Goal: Information Seeking & Learning: Learn about a topic

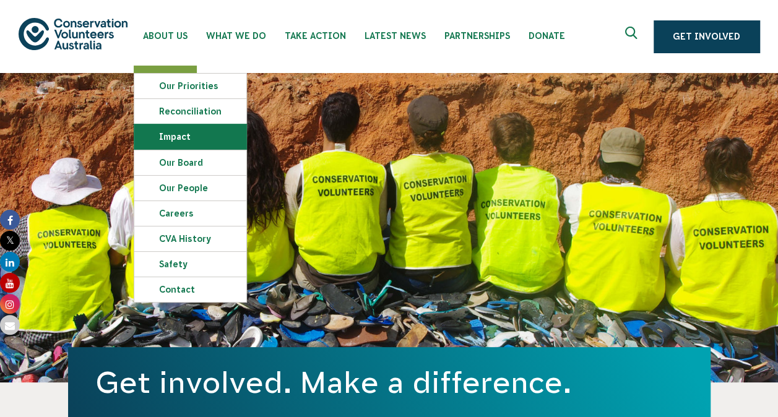
click at [178, 139] on link "Impact" at bounding box center [190, 136] width 112 height 25
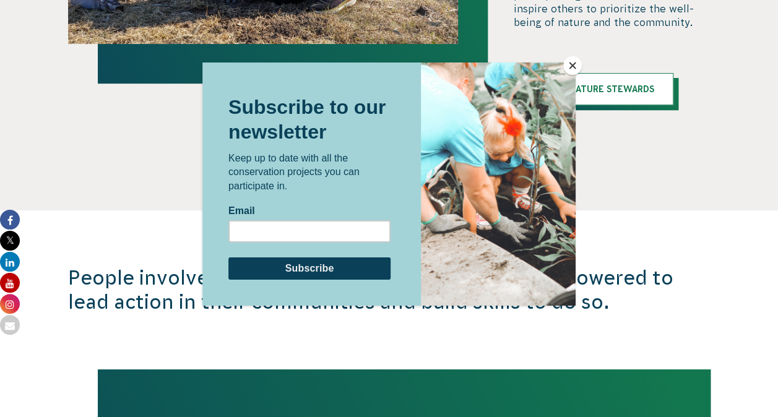
scroll to position [2634, 0]
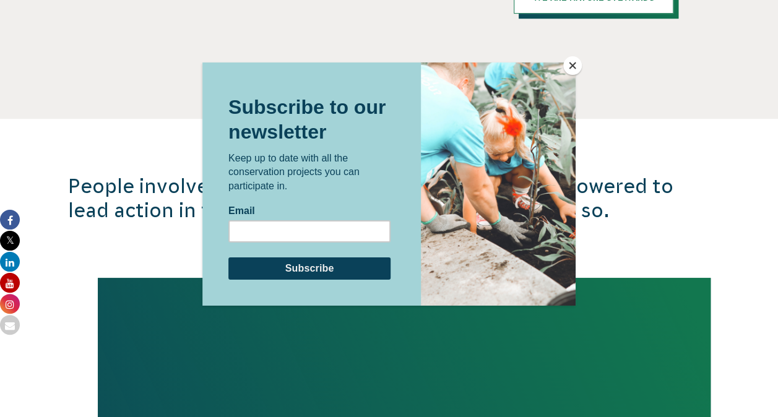
click at [567, 67] on button "Close" at bounding box center [572, 65] width 19 height 19
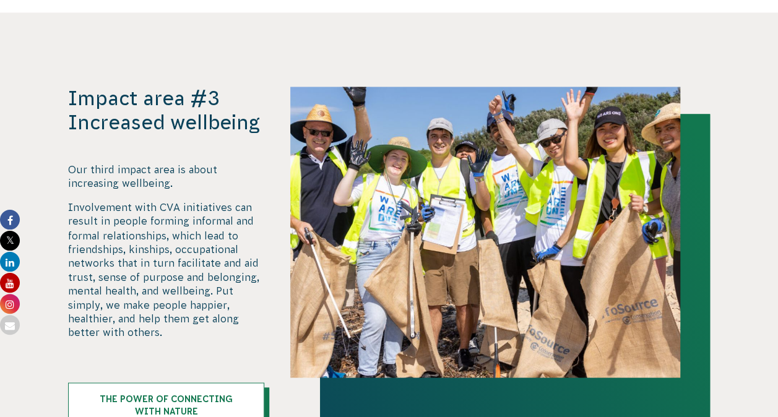
scroll to position [3286, 0]
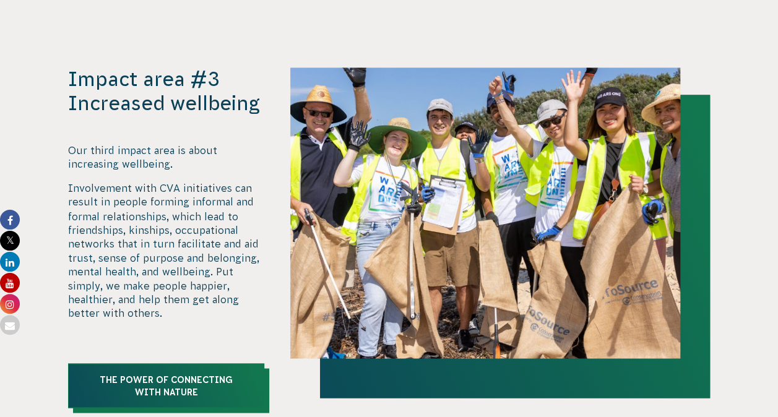
click at [147, 363] on link "The Power of Connecting with Nature" at bounding box center [166, 385] width 197 height 45
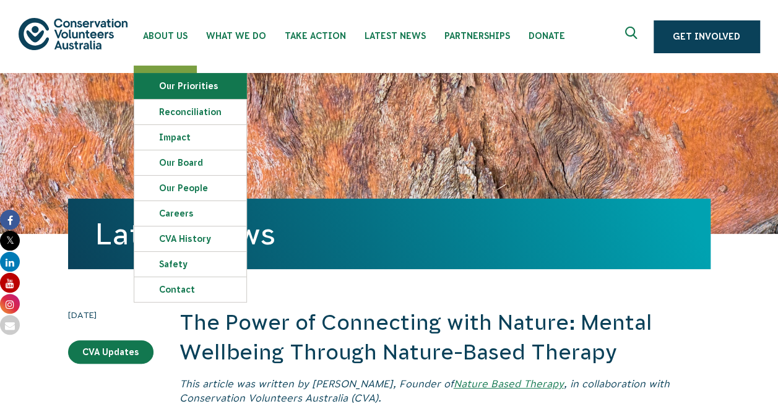
click at [192, 88] on link "Our Priorities" at bounding box center [190, 86] width 112 height 25
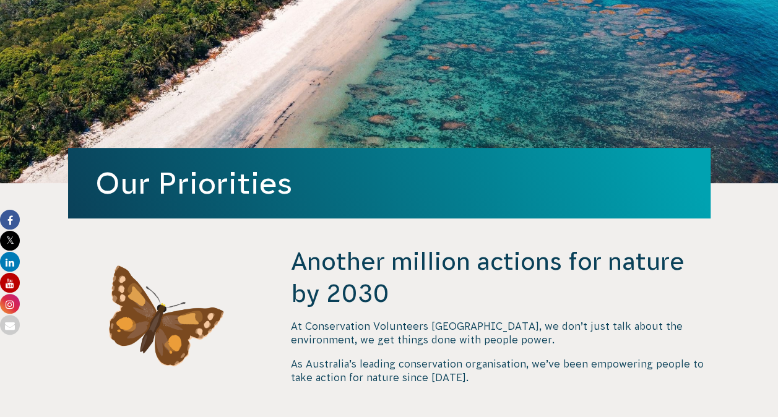
scroll to position [181, 0]
